Goal: Task Accomplishment & Management: Manage account settings

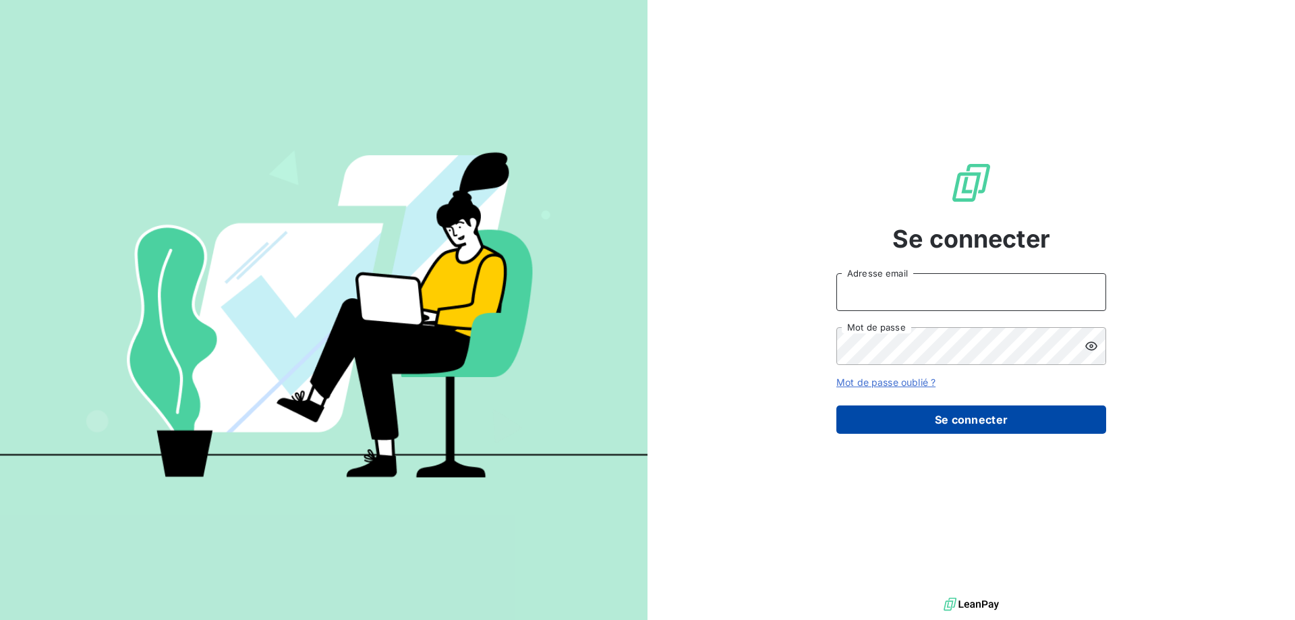
type input "[EMAIL_ADDRESS][DOMAIN_NAME]"
click at [994, 421] on button "Se connecter" at bounding box center [971, 419] width 270 height 28
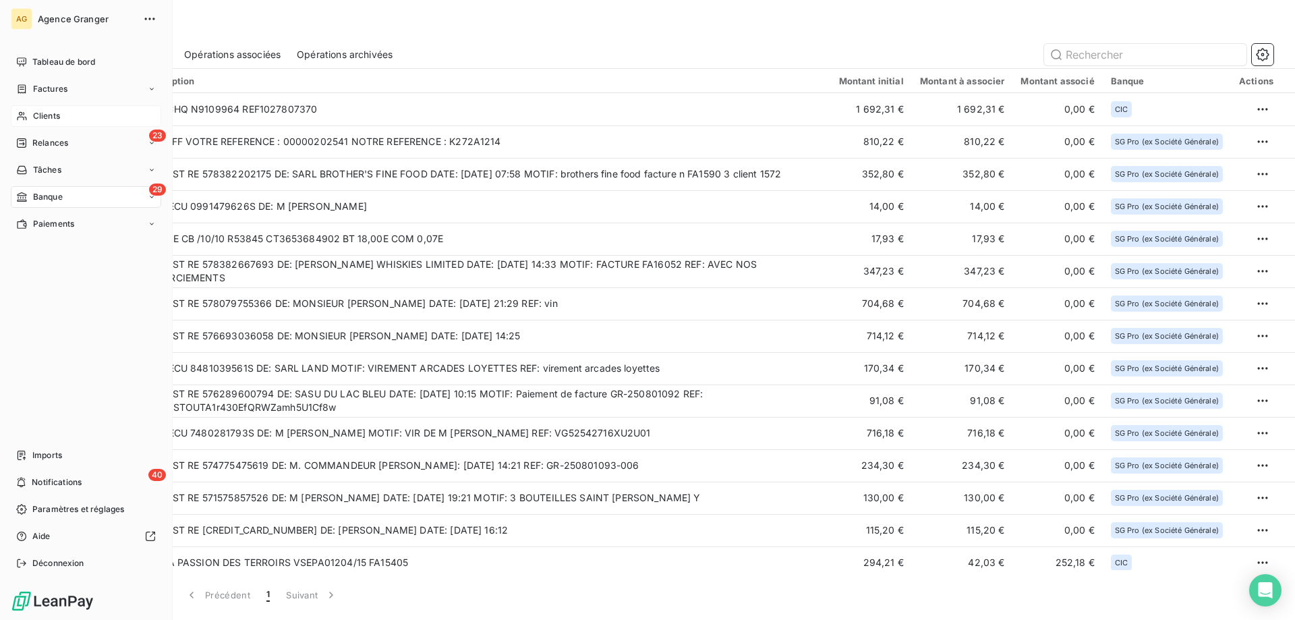
click at [58, 109] on div "Clients" at bounding box center [86, 116] width 150 height 22
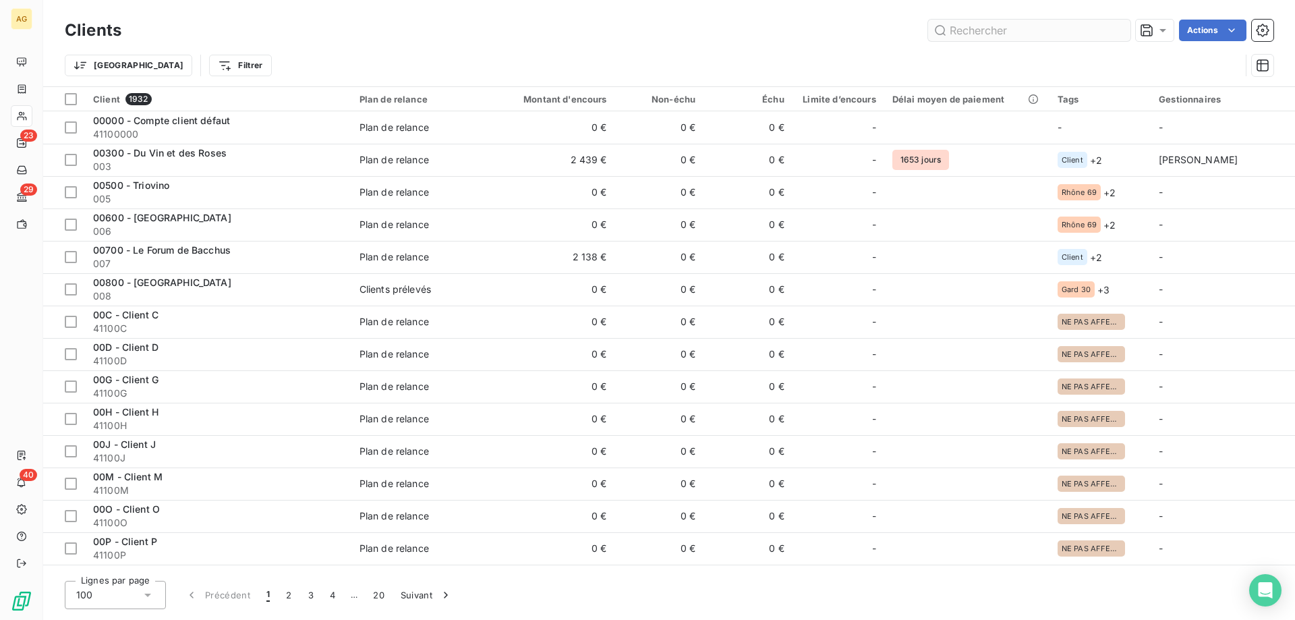
click at [1037, 28] on input "text" at bounding box center [1029, 31] width 202 height 22
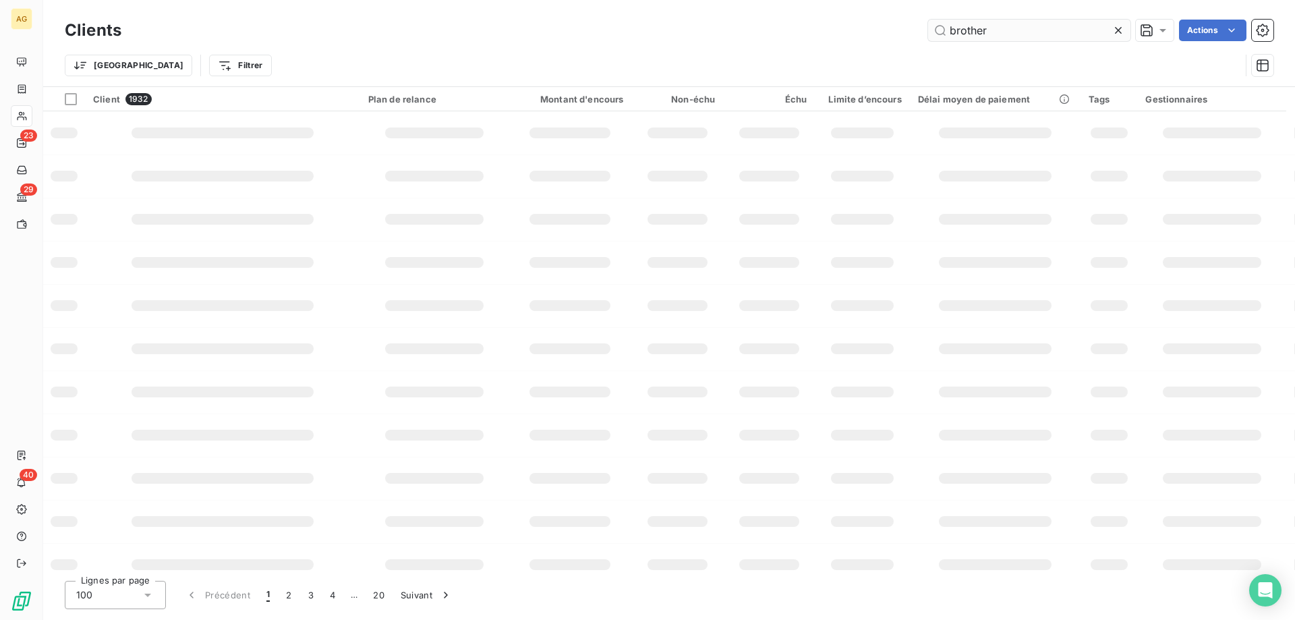
type input "brother"
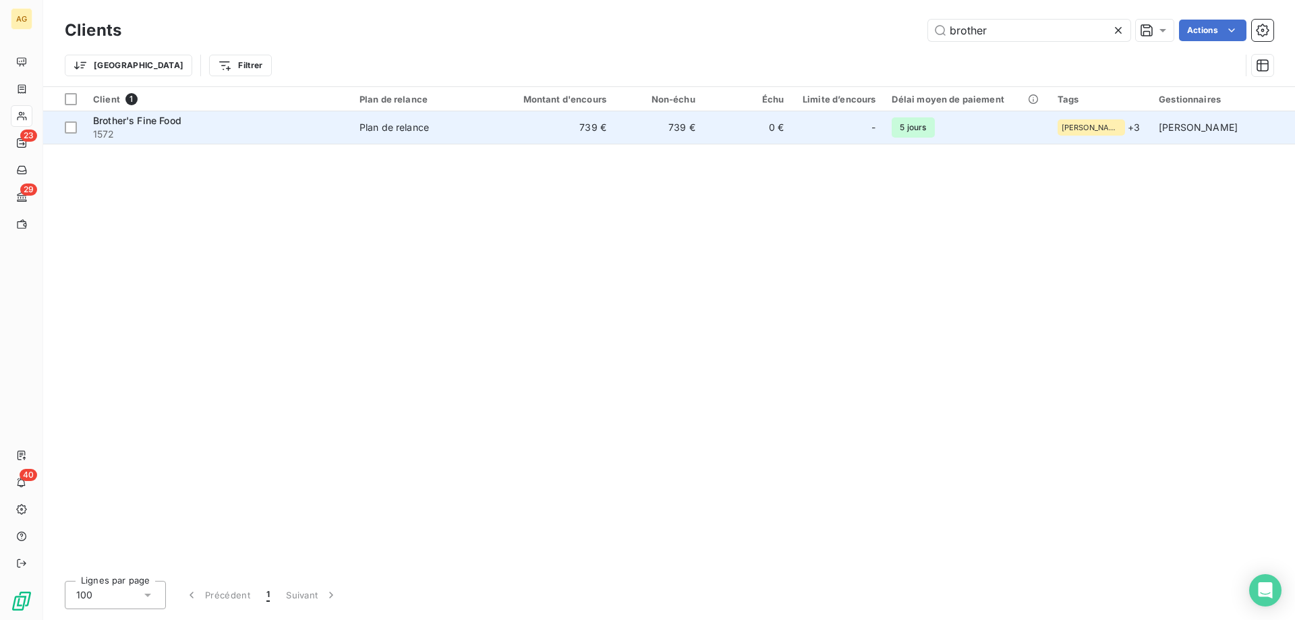
click at [575, 131] on td "739 €" at bounding box center [555, 127] width 119 height 32
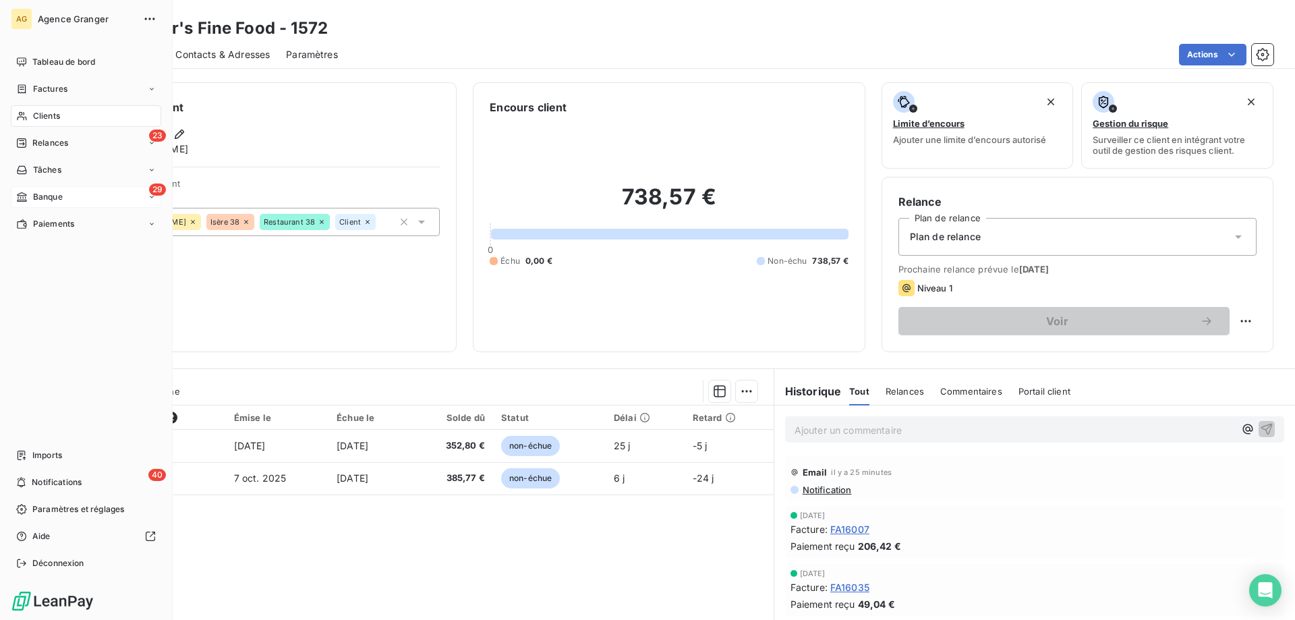
click at [38, 198] on span "Banque" at bounding box center [48, 197] width 30 height 12
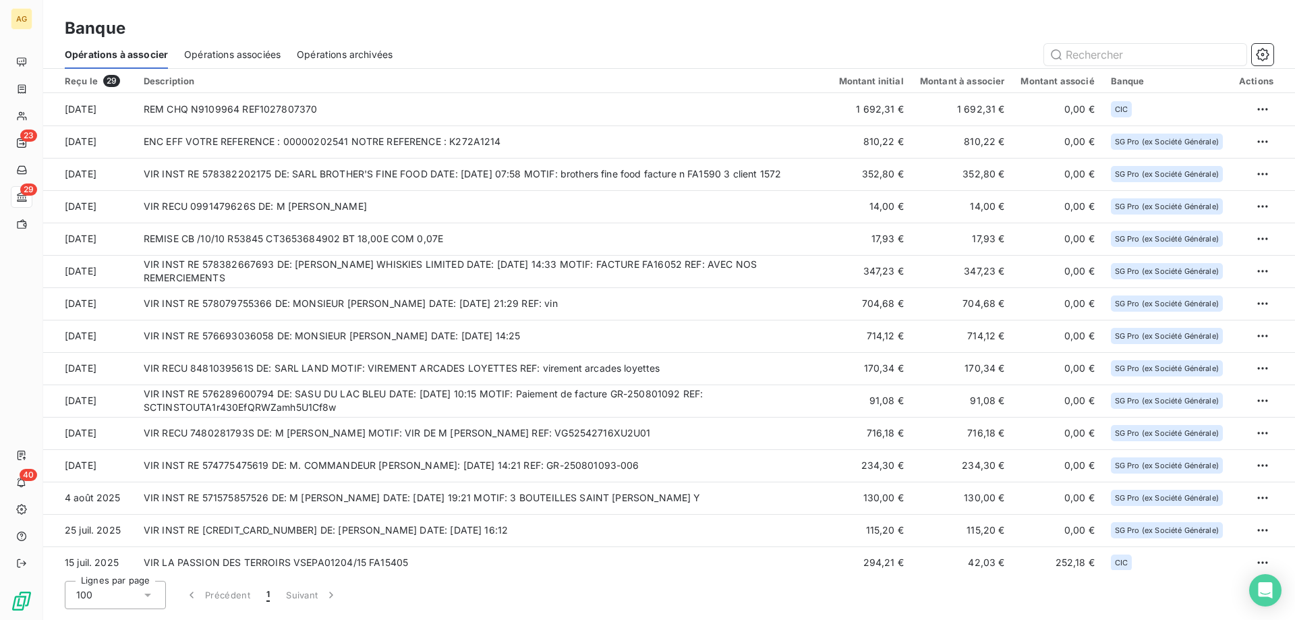
click at [1263, 234] on html "AG 23 29 40 Banque Opérations à associer Opérations associées Opérations archiv…" at bounding box center [647, 310] width 1295 height 620
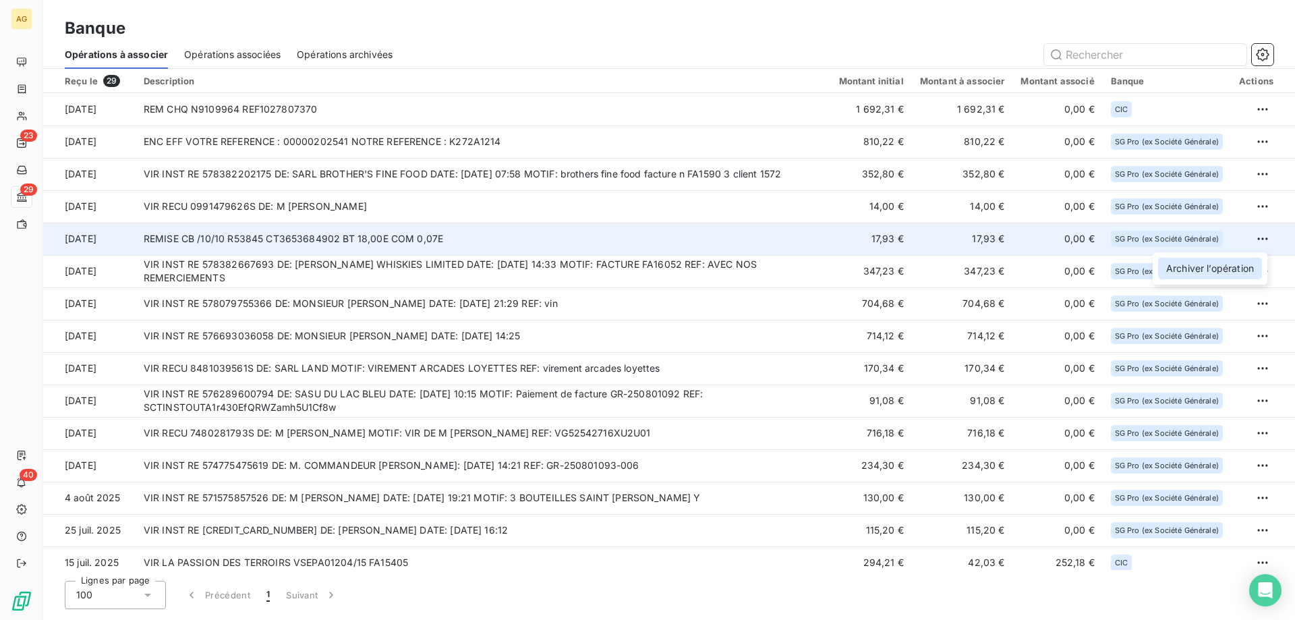
click at [1214, 270] on div "Archiver l’opération" at bounding box center [1210, 269] width 104 height 22
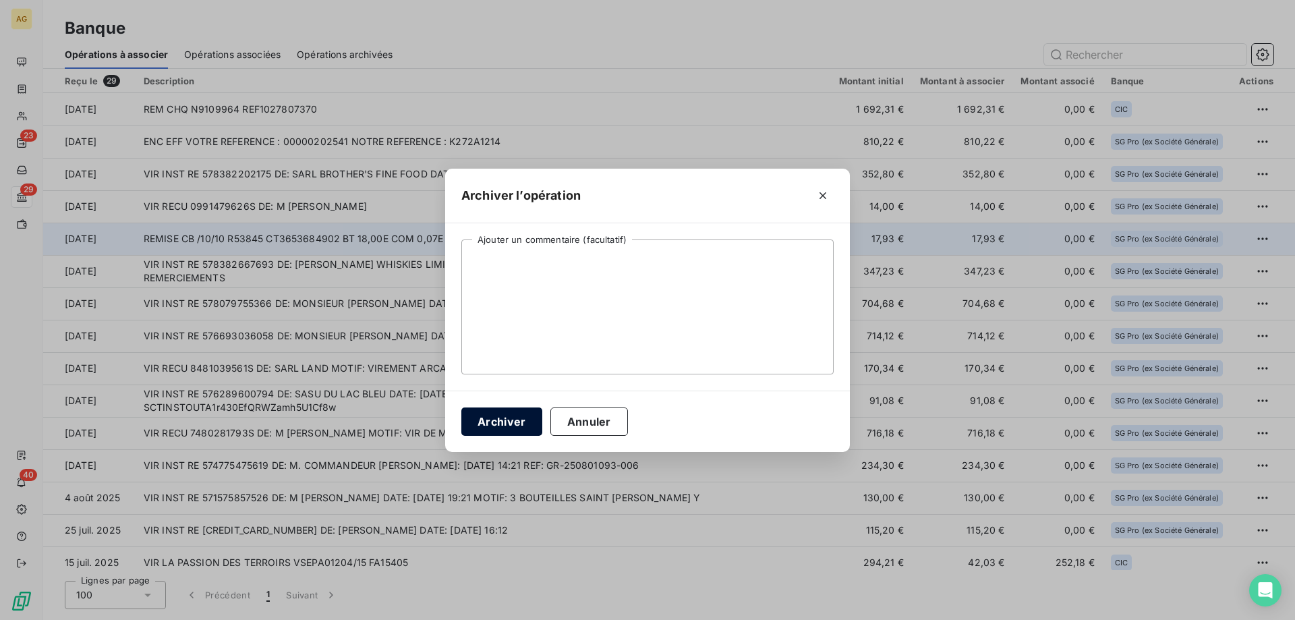
click at [510, 422] on button "Archiver" at bounding box center [501, 421] width 81 height 28
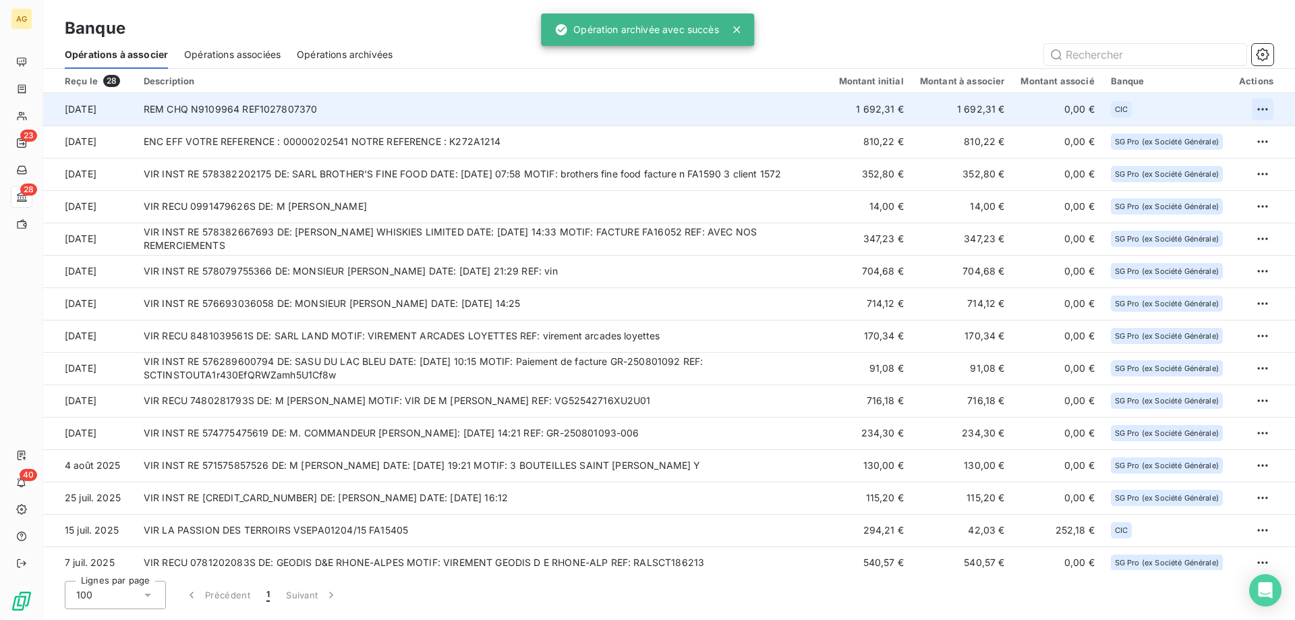
click at [1255, 114] on html "AG 23 28 40 Banque Opérations à associer Opérations associées Opérations archiv…" at bounding box center [647, 310] width 1295 height 620
click at [1181, 140] on div "Archiver l’opération" at bounding box center [1210, 139] width 104 height 22
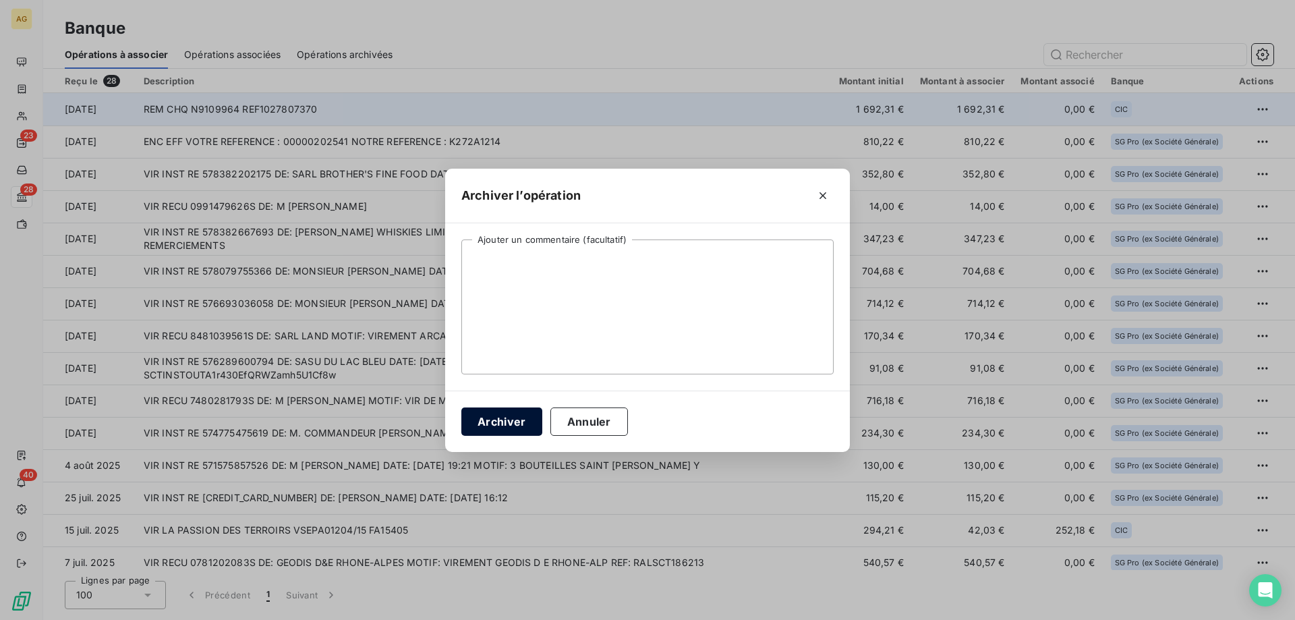
click at [496, 424] on button "Archiver" at bounding box center [501, 421] width 81 height 28
